Goal: Complete application form

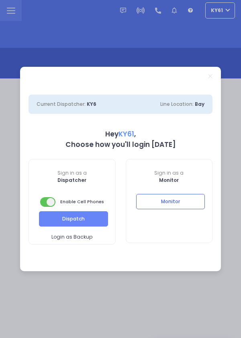
select select "7"
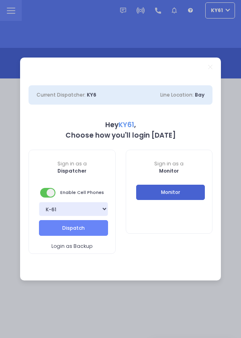
click at [184, 194] on button "Monitor" at bounding box center [170, 191] width 69 height 15
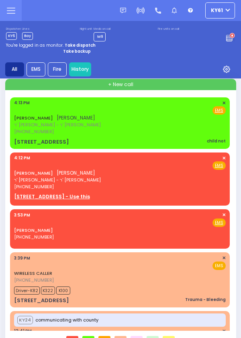
click at [166, 174] on div "[PERSON_NAME] [PERSON_NAME] ר' [PERSON_NAME] - ר' [PERSON_NAME] [PHONE_NUMBER] …" at bounding box center [120, 172] width 212 height 35
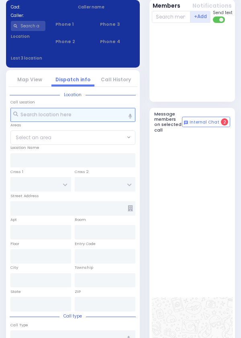
scroll to position [387, 0]
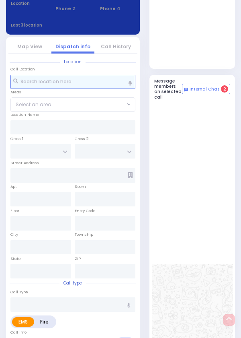
select select
radio input "true"
type input "[PERSON_NAME]"
type input "WEISS"
select select
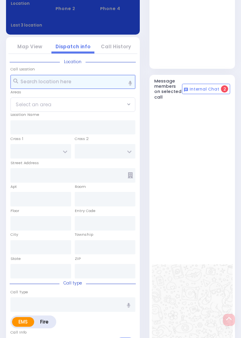
type input "16:12"
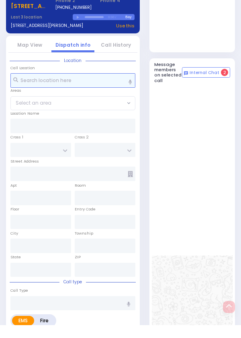
select select
radio input "true"
select select
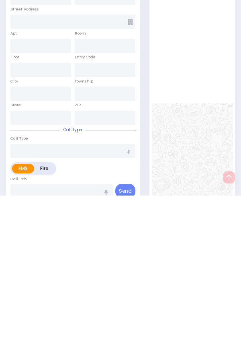
scroll to position [413, 0]
click at [132, 167] on icon at bounding box center [130, 164] width 5 height 6
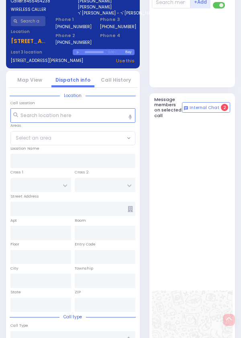
scroll to position [362, 0]
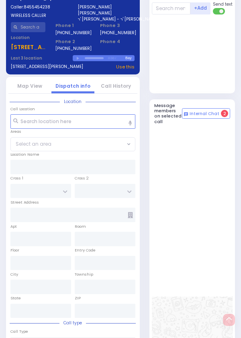
click at [111, 29] on span "Phone 3" at bounding box center [117, 25] width 35 height 7
click at [107, 55] on div at bounding box center [117, 50] width 35 height 10
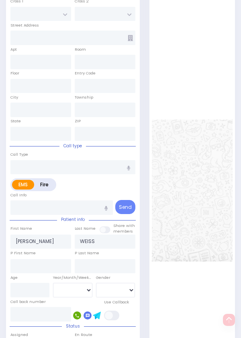
scroll to position [543, 0]
